Goal: Task Accomplishment & Management: Manage account settings

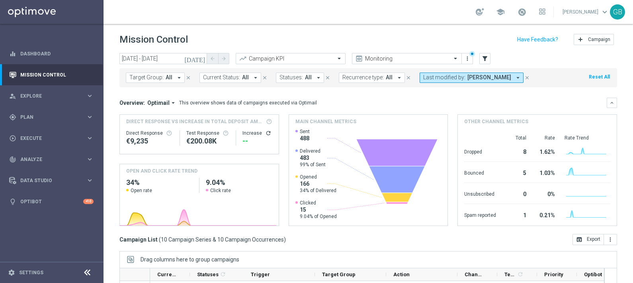
click at [201, 57] on icon "[DATE]" at bounding box center [195, 58] width 22 height 7
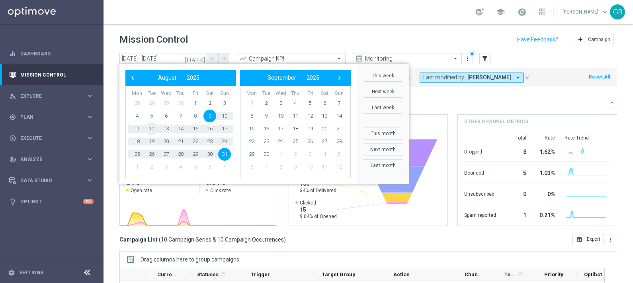
click at [151, 131] on span "12" at bounding box center [151, 128] width 13 height 13
click at [148, 135] on span "19" at bounding box center [151, 141] width 13 height 13
type input "[DATE] - [DATE]"
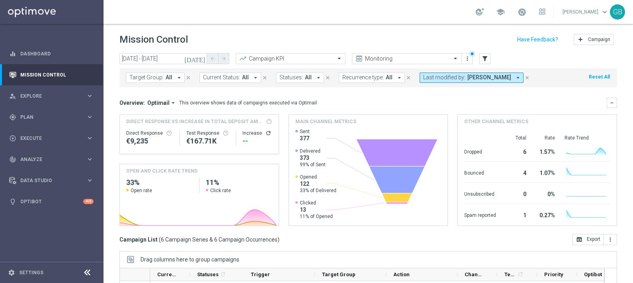
click at [524, 49] on header "Mission Control add Campaign" at bounding box center [369, 38] width 530 height 29
click at [541, 96] on mini-dashboard "Overview: Optimail arrow_drop_down This overview shows data of campaigns execut…" at bounding box center [368, 160] width 498 height 147
click at [527, 75] on icon "close" at bounding box center [527, 78] width 6 height 6
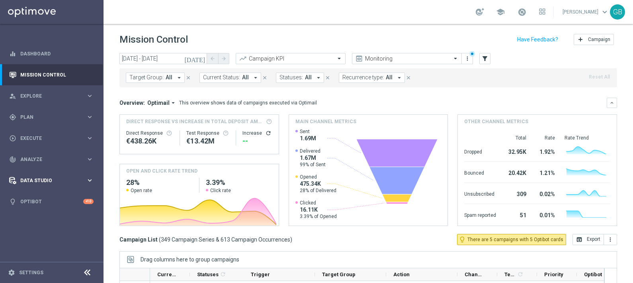
click at [29, 181] on span "Data Studio" at bounding box center [53, 180] width 66 height 5
click at [38, 195] on link "Attributes" at bounding box center [52, 197] width 62 height 6
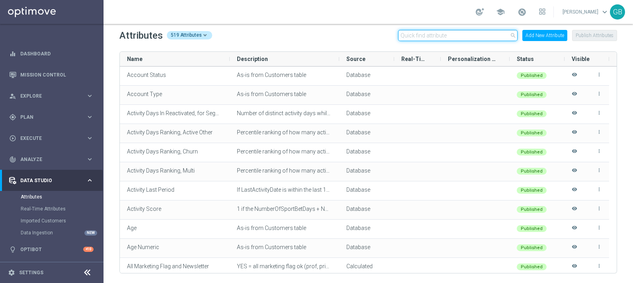
click at [440, 32] on input "text" at bounding box center [457, 35] width 119 height 11
type input "M"
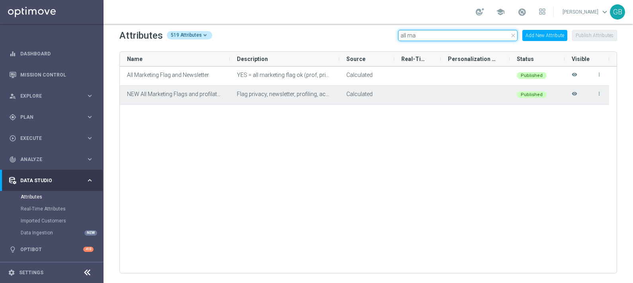
type input "all ma"
click at [597, 94] on icon "more_vert" at bounding box center [599, 94] width 6 height 6
click at [579, 91] on span "Edit" at bounding box center [581, 90] width 8 height 6
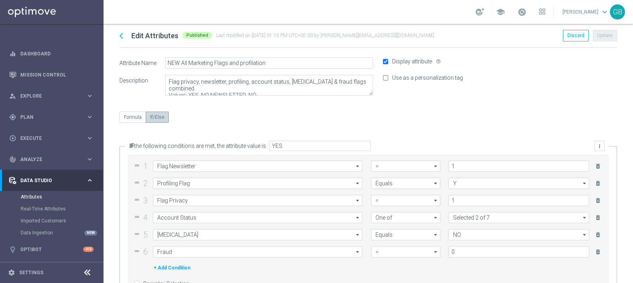
click at [546, 101] on div "chevron_left Edit Attributes Published Last modified on [DATE] 01:15 PM UTC+02:…" at bounding box center [369, 284] width 530 height 520
click at [123, 38] on icon "chevron_left" at bounding box center [121, 36] width 12 height 12
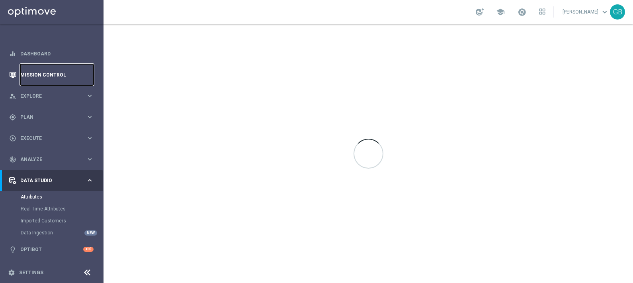
click at [48, 74] on link "Mission Control" at bounding box center [56, 74] width 73 height 21
